Goal: Find specific page/section: Find specific page/section

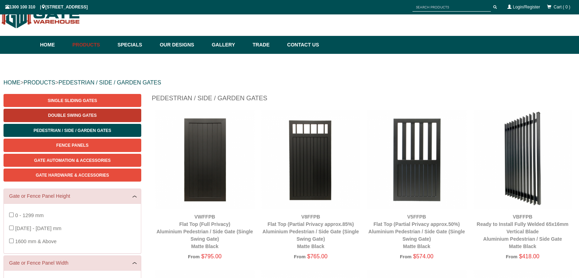
click at [78, 116] on span "Double Swing Gates" at bounding box center [72, 115] width 49 height 5
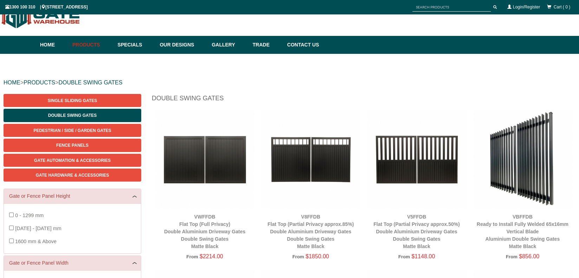
click at [323, 99] on h1 "Double Swing Gates" at bounding box center [364, 100] width 424 height 12
click at [319, 48] on link "Contact Us" at bounding box center [302, 45] width 36 height 18
